Goal: Find specific page/section: Find specific page/section

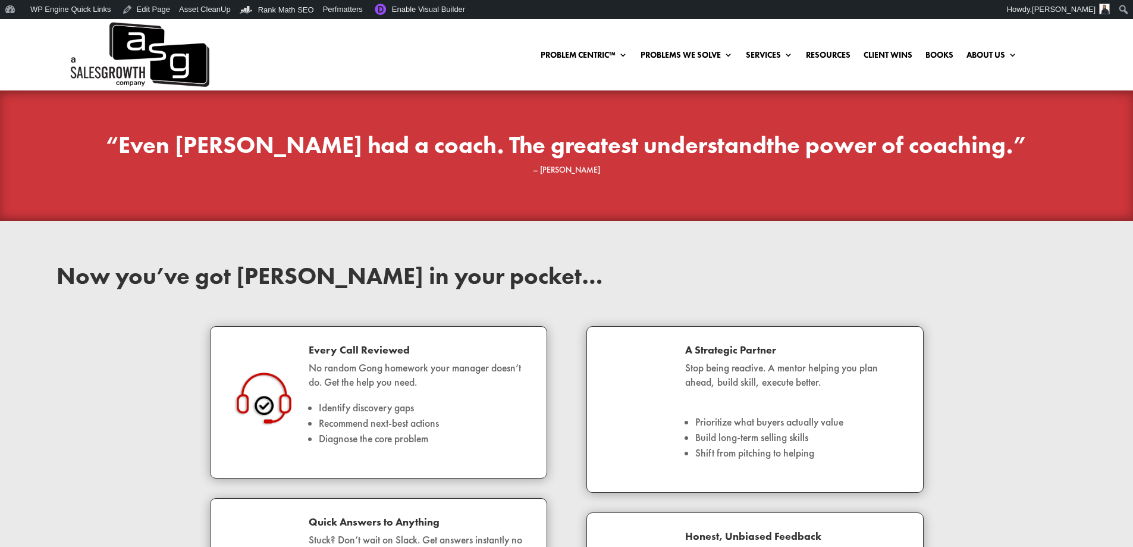
scroll to position [1368, 0]
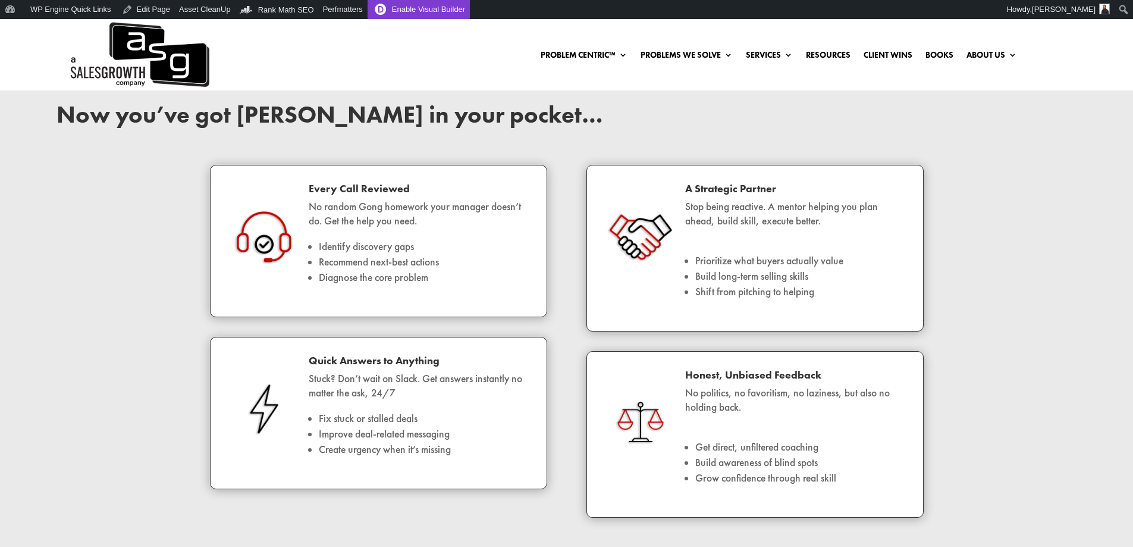
click at [393, 10] on link "Enable Visual Builder" at bounding box center [419, 9] width 102 height 19
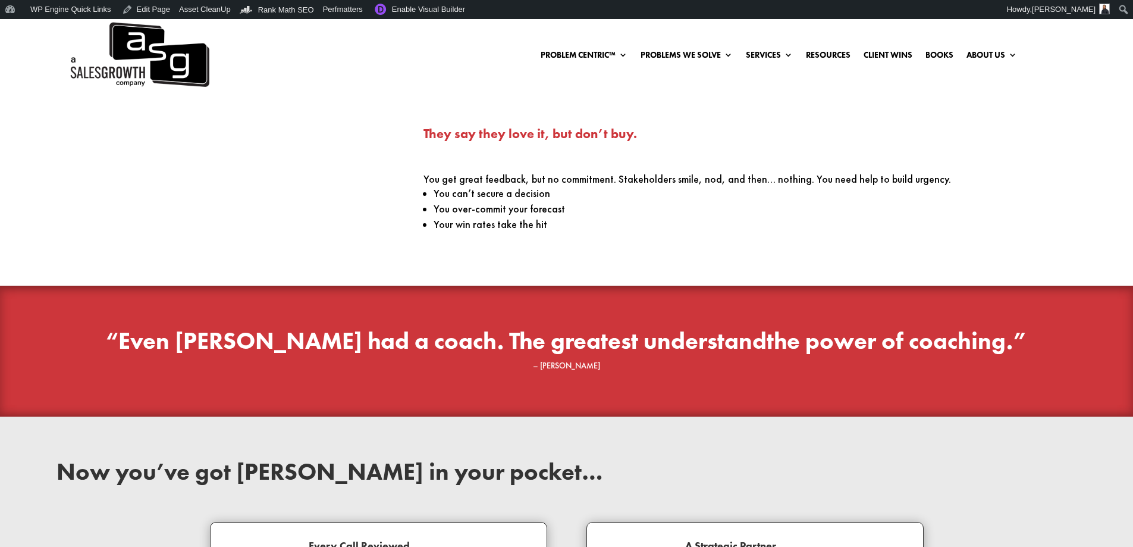
scroll to position [1368, 0]
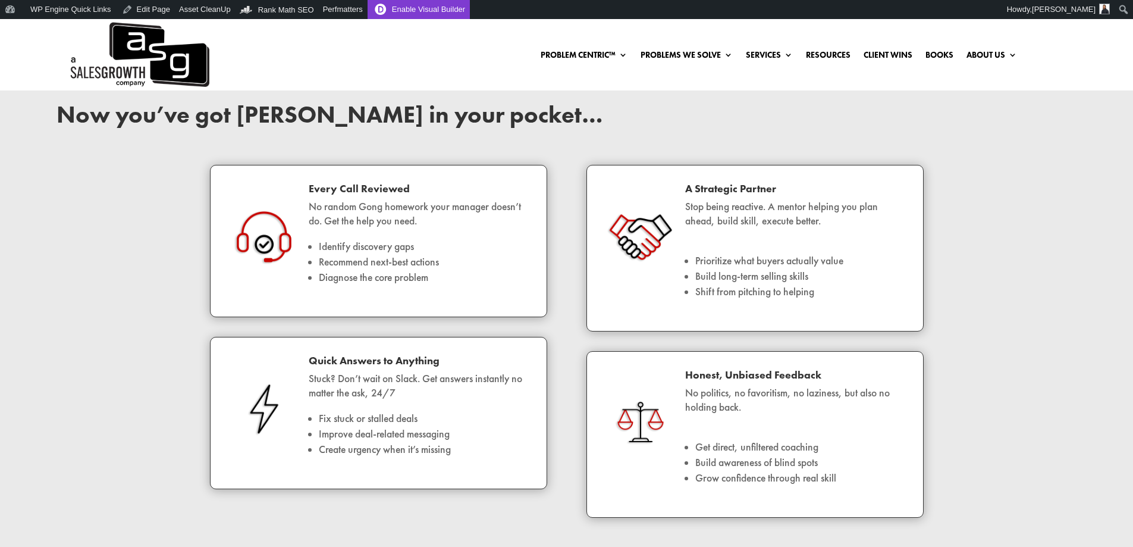
click at [390, 9] on link "Enable Visual Builder" at bounding box center [419, 9] width 102 height 19
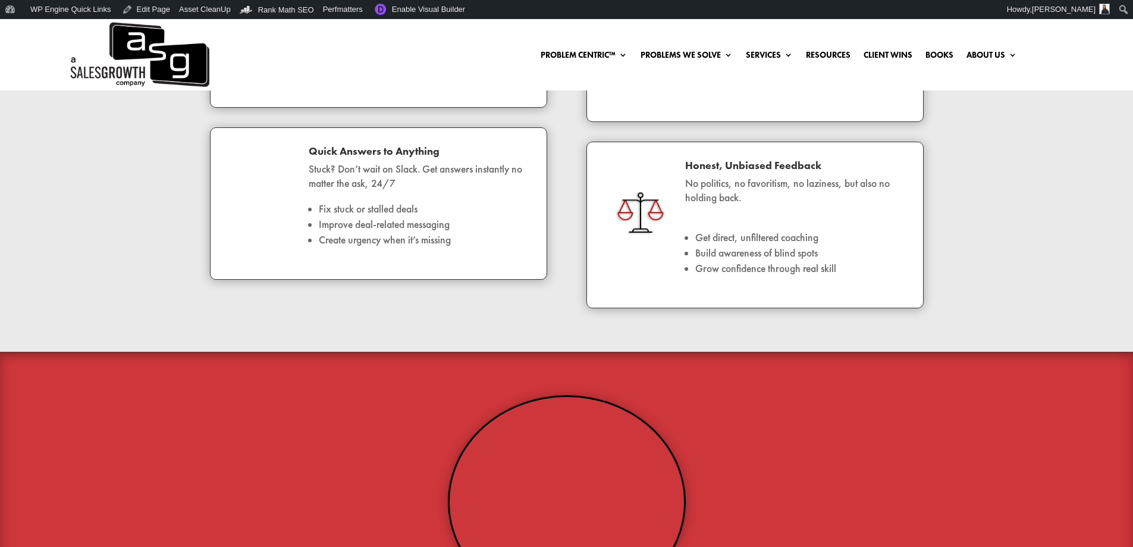
scroll to position [1424, 0]
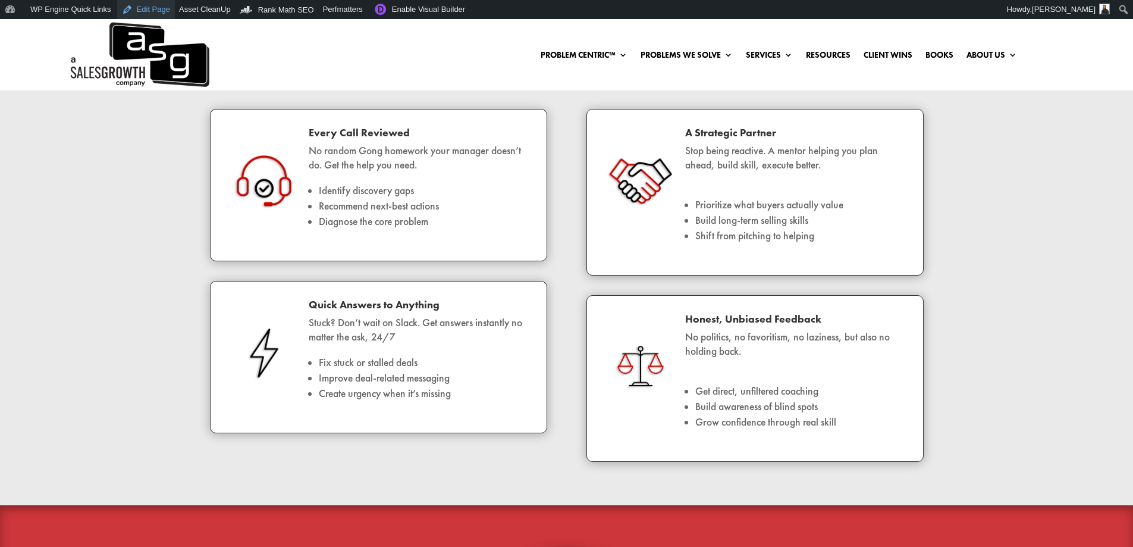
click at [153, 11] on link "Edit Page" at bounding box center [146, 9] width 58 height 19
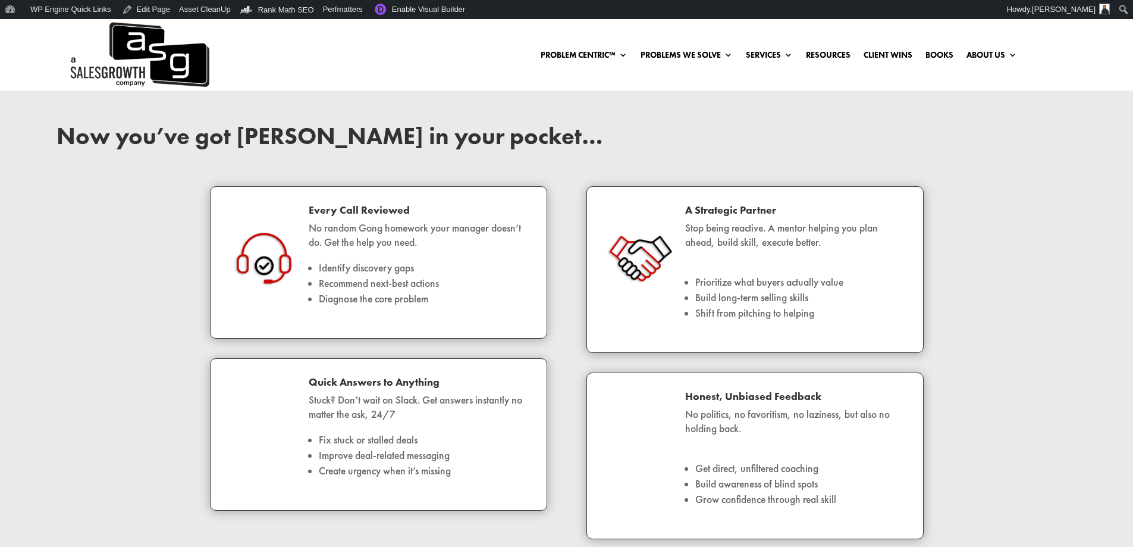
scroll to position [1368, 0]
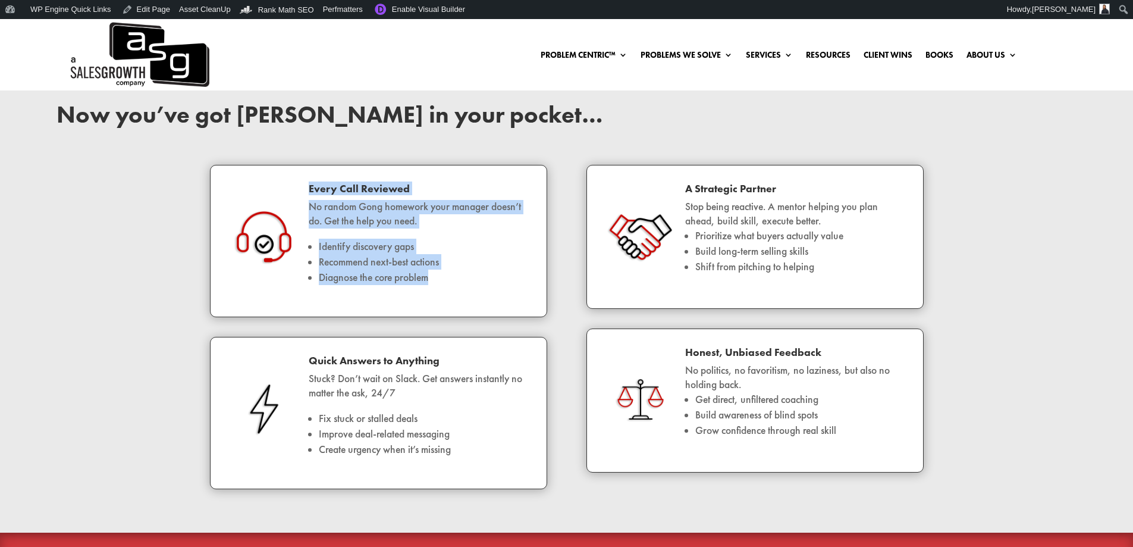
drag, startPoint x: 454, startPoint y: 280, endPoint x: 310, endPoint y: 196, distance: 166.4
click at [310, 196] on div "Every Call Reviewed No random Gong homework your manager doesn’t do. Get the he…" at bounding box center [414, 240] width 229 height 115
copy div "Every Call Reviewed No random Gong homework your manager doesn’t do. Get the he…"
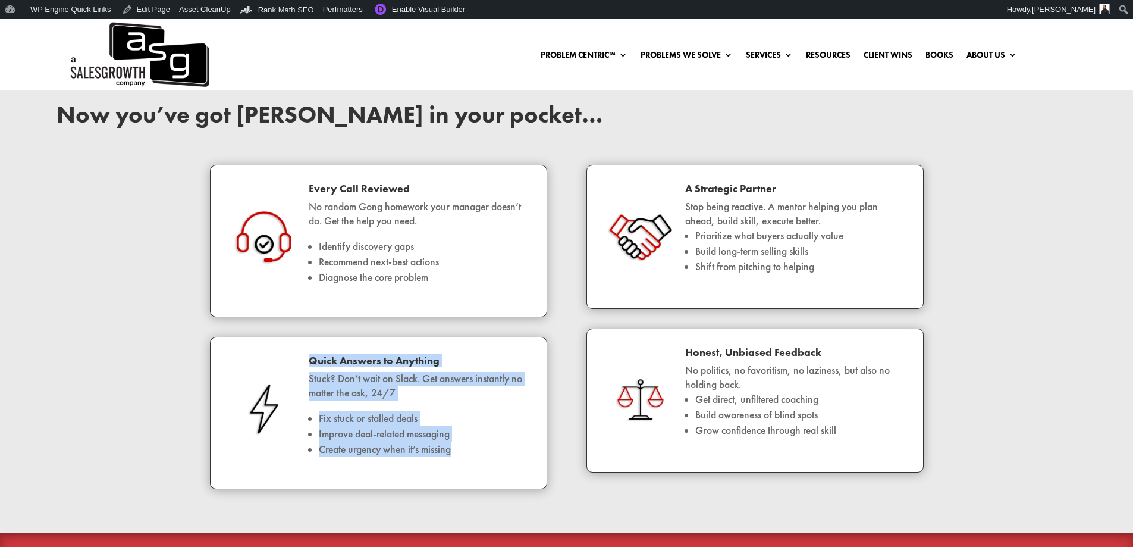
drag, startPoint x: 487, startPoint y: 449, endPoint x: 310, endPoint y: 366, distance: 195.3
click at [310, 366] on div "Quick Answers to Anything Stuck? Don’t wait on Slack. Get answers instantly no …" at bounding box center [414, 412] width 229 height 115
copy div "Quick Answers to Anything Stuck? Don’t wait on Slack. Get answers instantly no …"
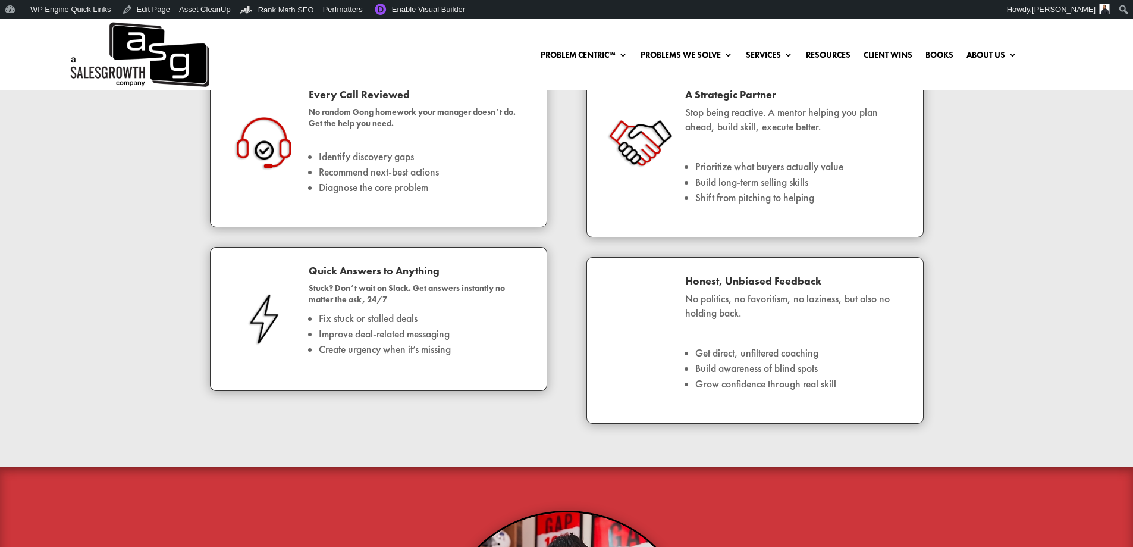
scroll to position [1441, 0]
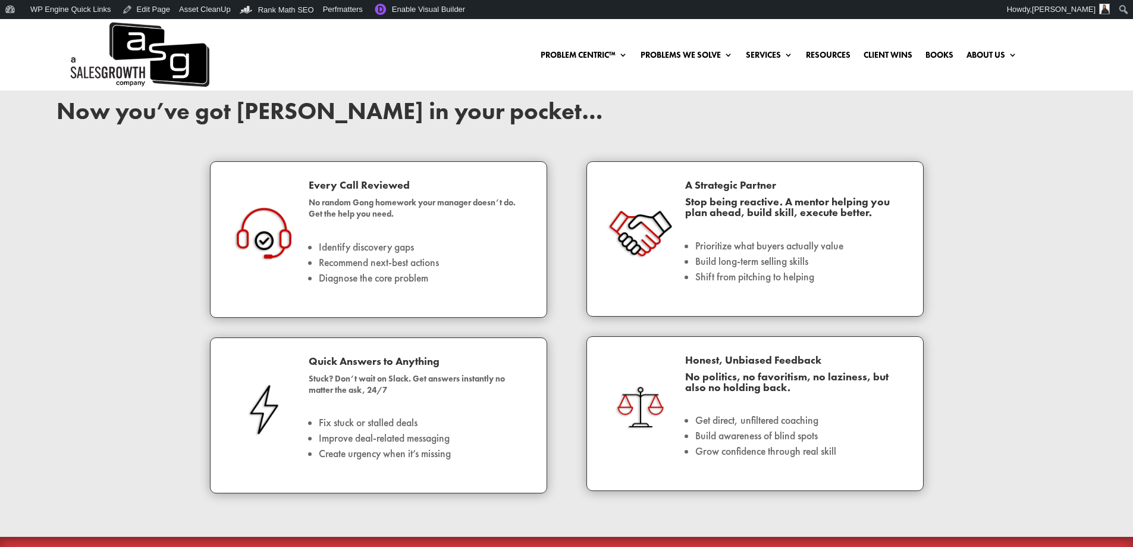
scroll to position [1441, 0]
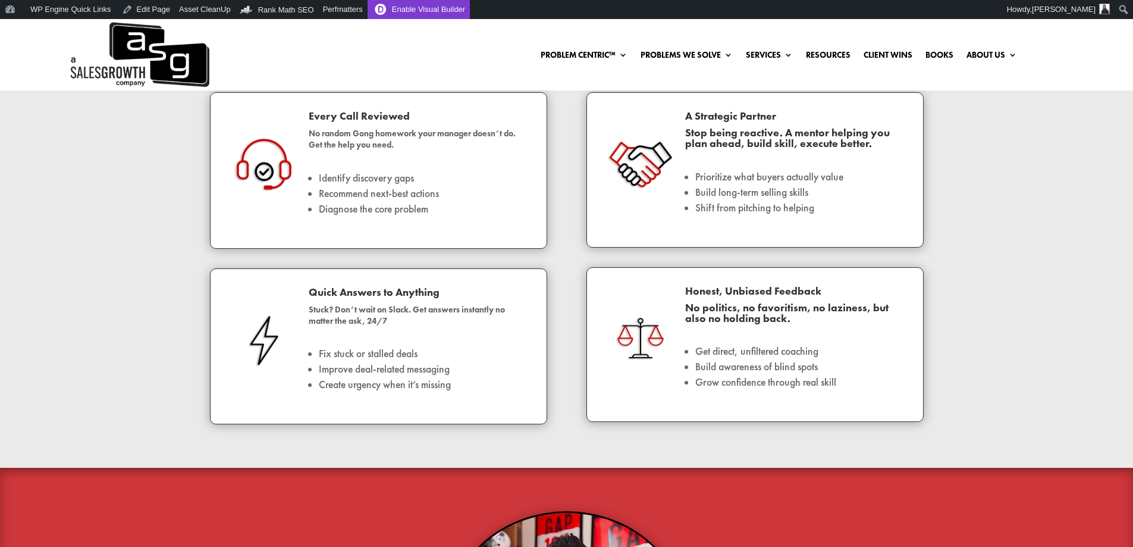
click at [400, 8] on link "Enable Visual Builder" at bounding box center [419, 9] width 102 height 19
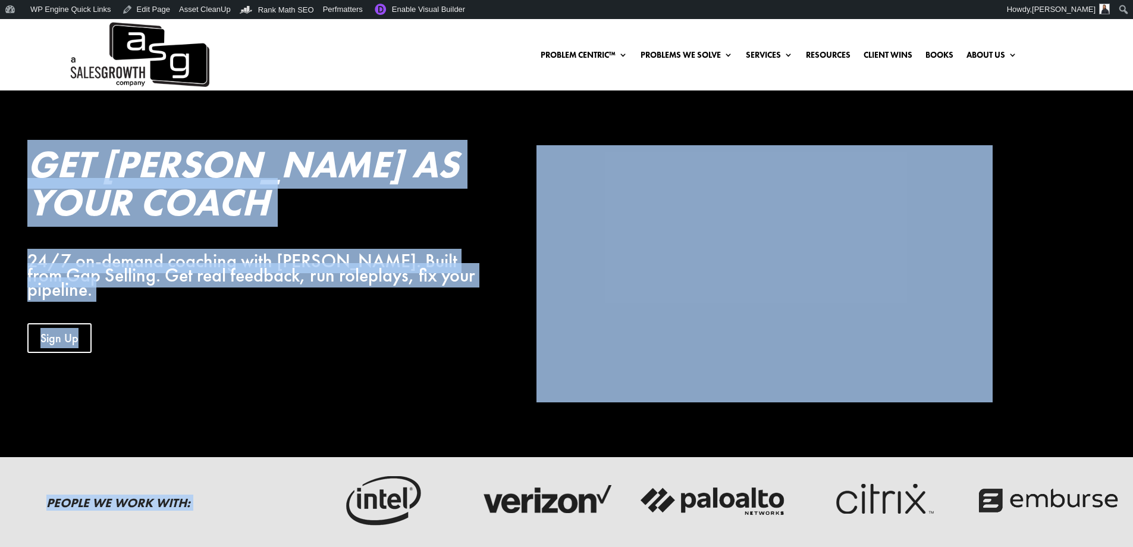
drag, startPoint x: 512, startPoint y: 363, endPoint x: 36, endPoint y: 121, distance: 534.7
copy div "Get Keenan As Your Coach 24/7 on-demand coaching with Keenan. Built from Gap Se…"
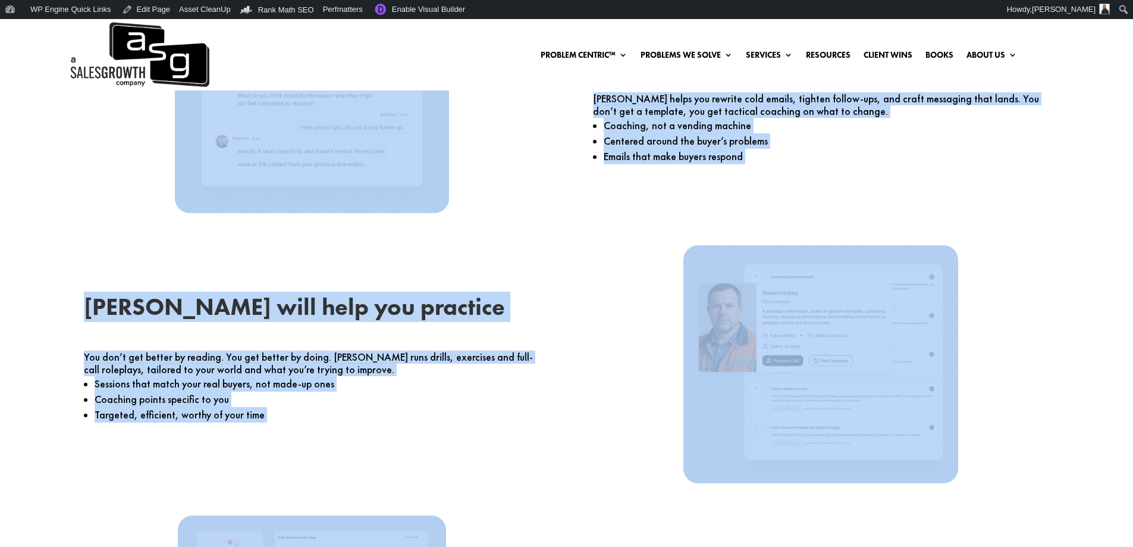
click at [292, 264] on div "Keenan will help you practice You don’t get better by reading. You get better b…" at bounding box center [567, 364] width 1020 height 270
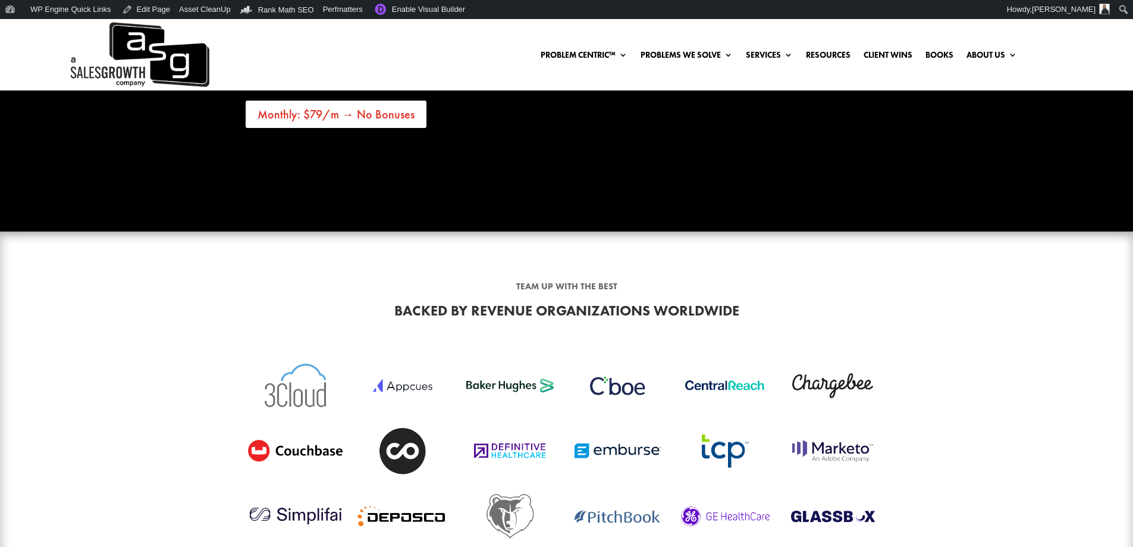
scroll to position [4803, 0]
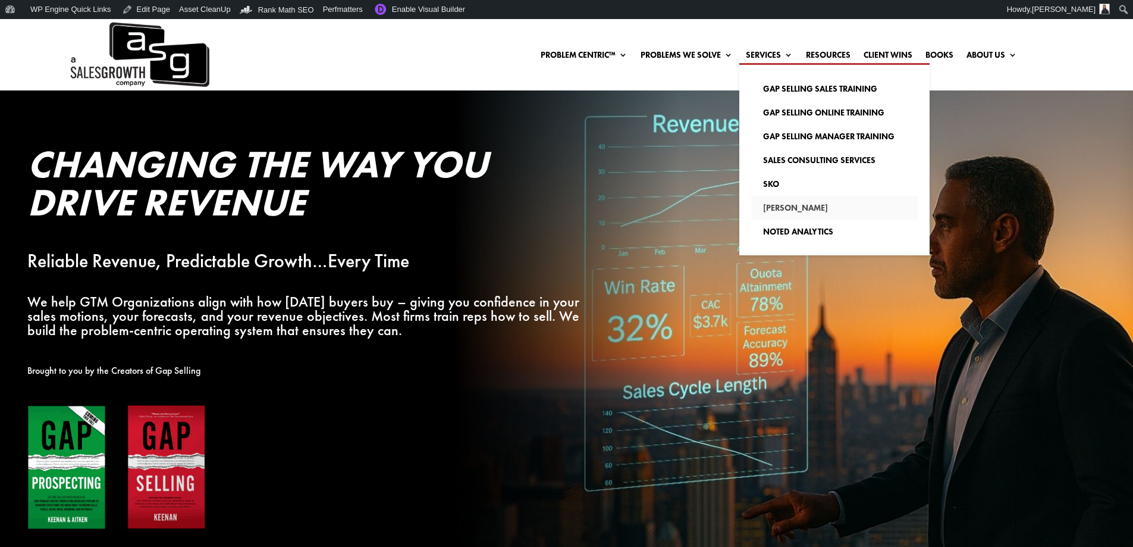
click at [782, 208] on link "[PERSON_NAME]" at bounding box center [834, 208] width 167 height 24
